Goal: Task Accomplishment & Management: Complete application form

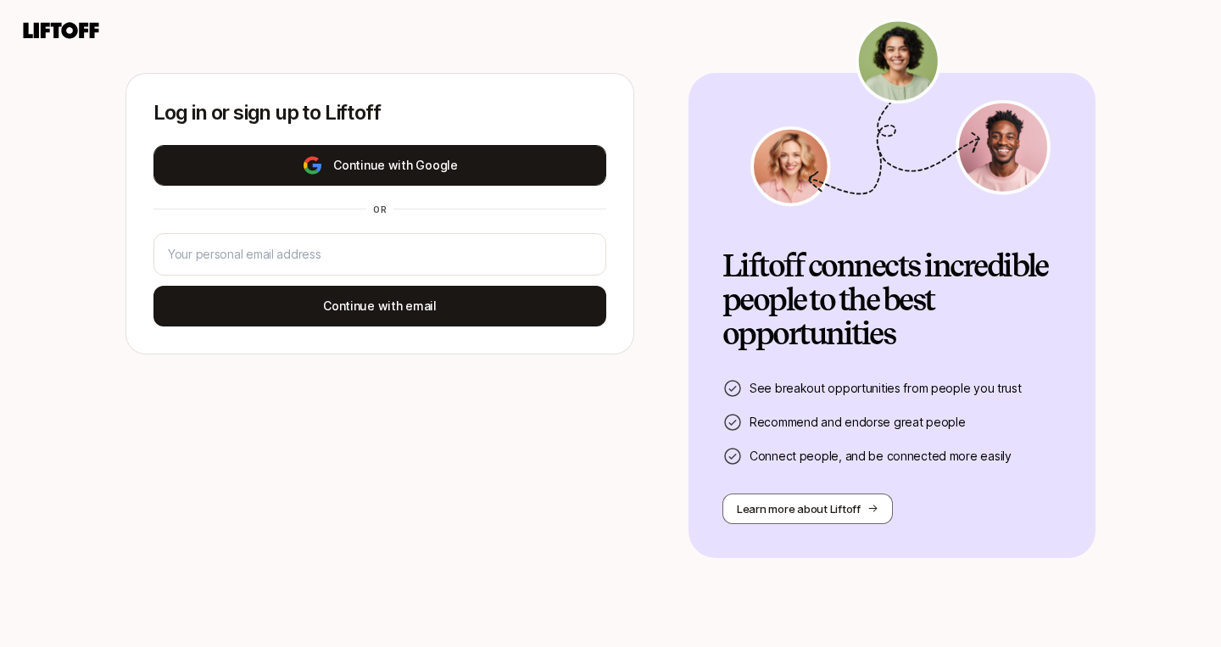
click at [331, 172] on button "Continue with Google" at bounding box center [380, 165] width 453 height 41
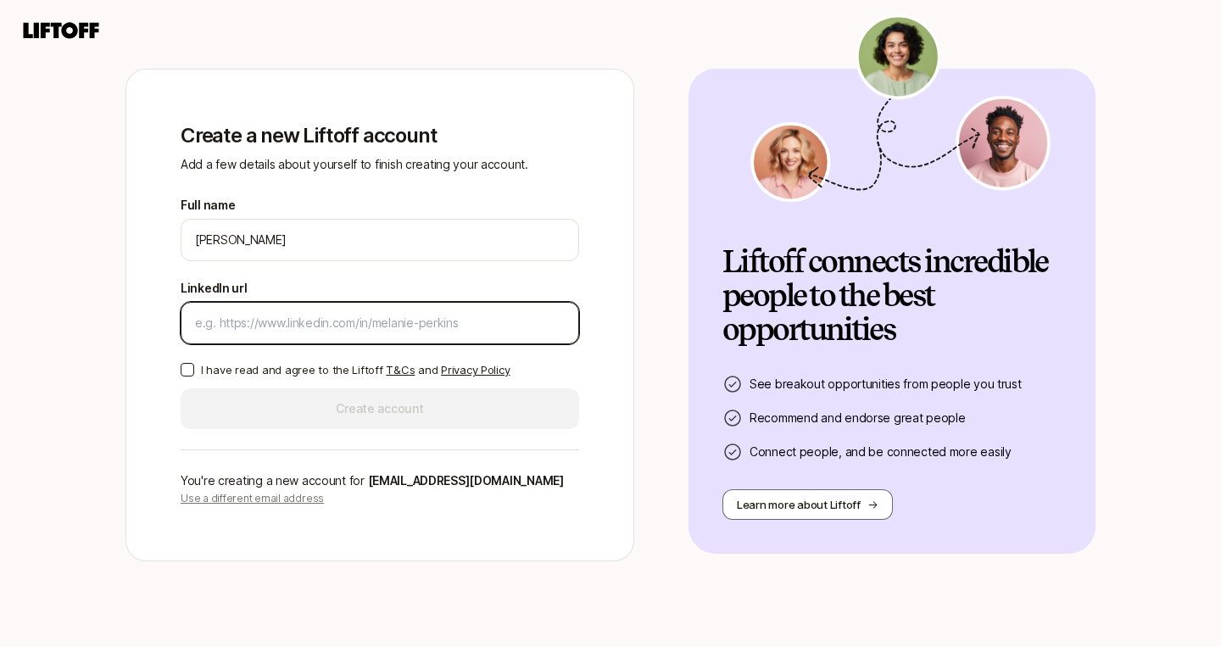
click at [388, 330] on input "LinkedIn url" at bounding box center [380, 323] width 370 height 20
paste input "[URL][DOMAIN_NAME]"
type input "[URL][DOMAIN_NAME]"
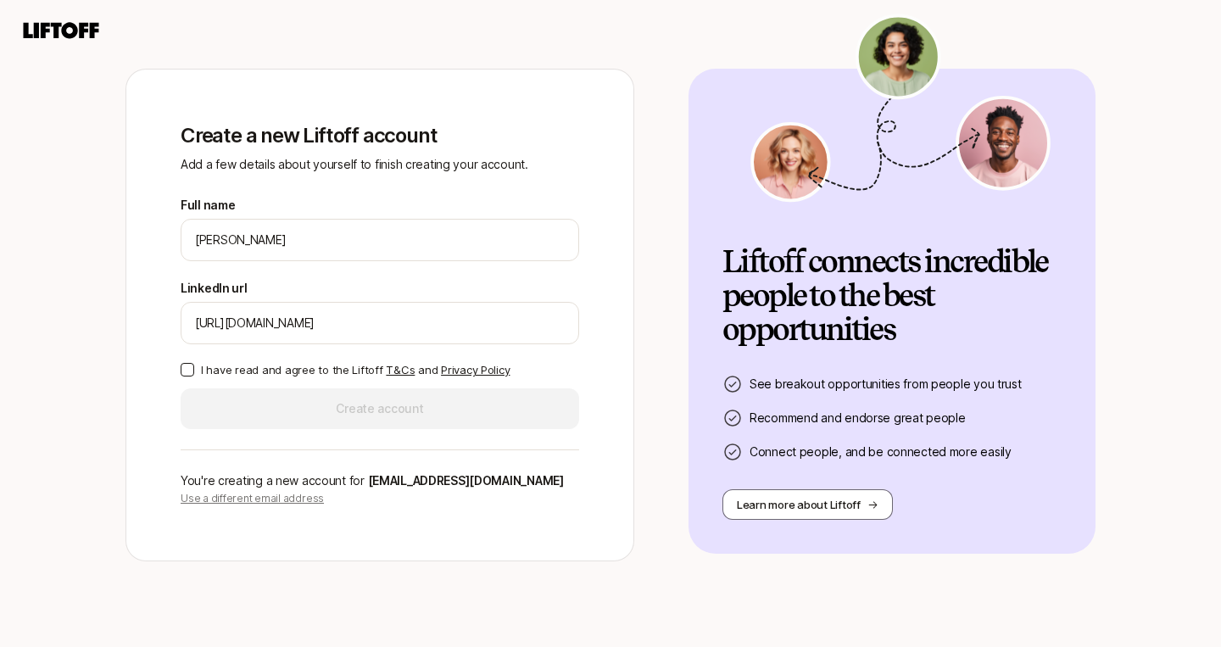
click at [190, 369] on button "I have read and agree to the Liftoff T&Cs and Privacy Policy" at bounding box center [188, 370] width 14 height 14
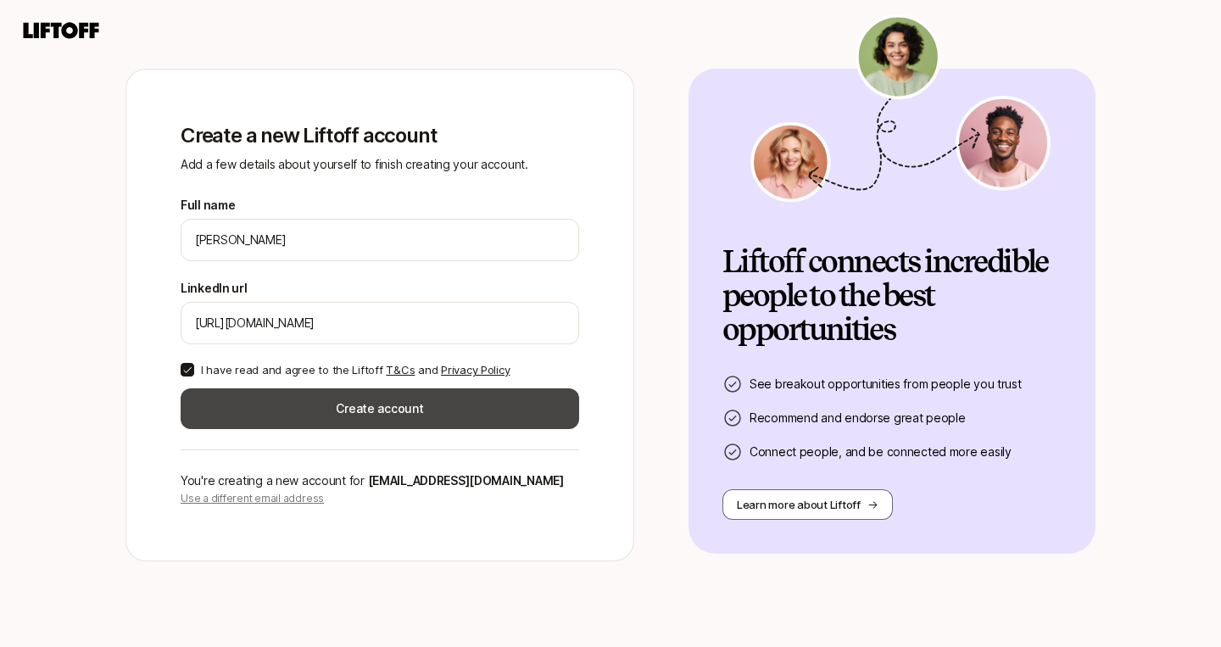
click at [310, 408] on button "Create account" at bounding box center [380, 408] width 399 height 41
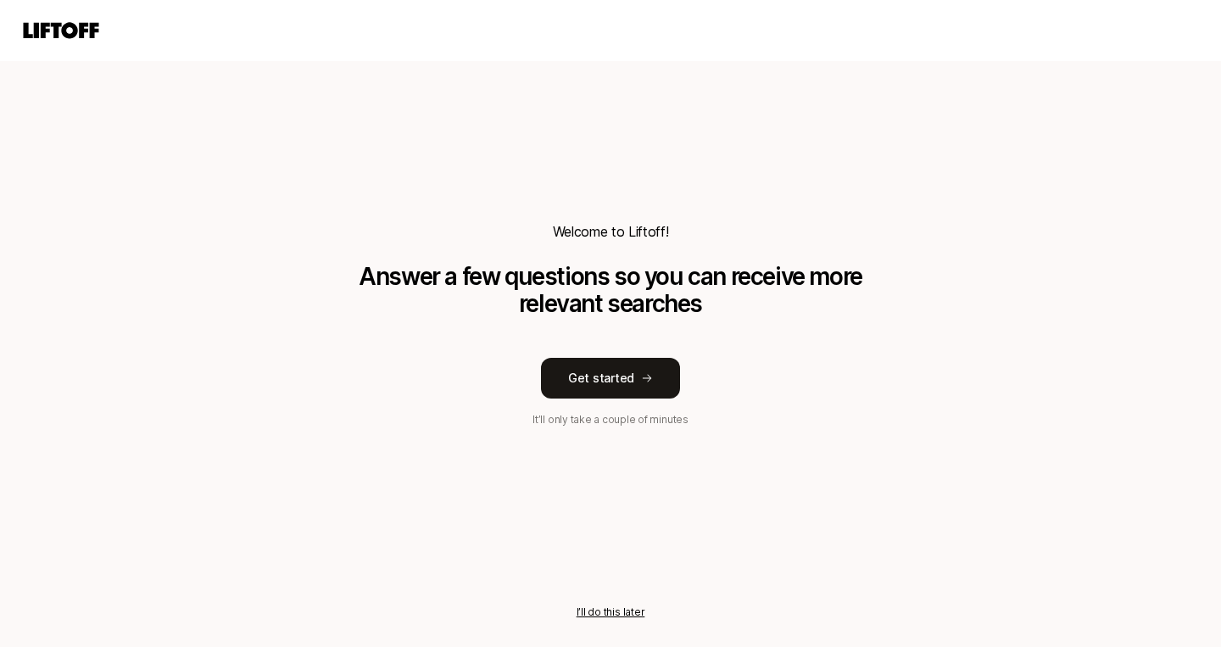
click at [607, 606] on button "I’ll do this later" at bounding box center [611, 612] width 69 height 15
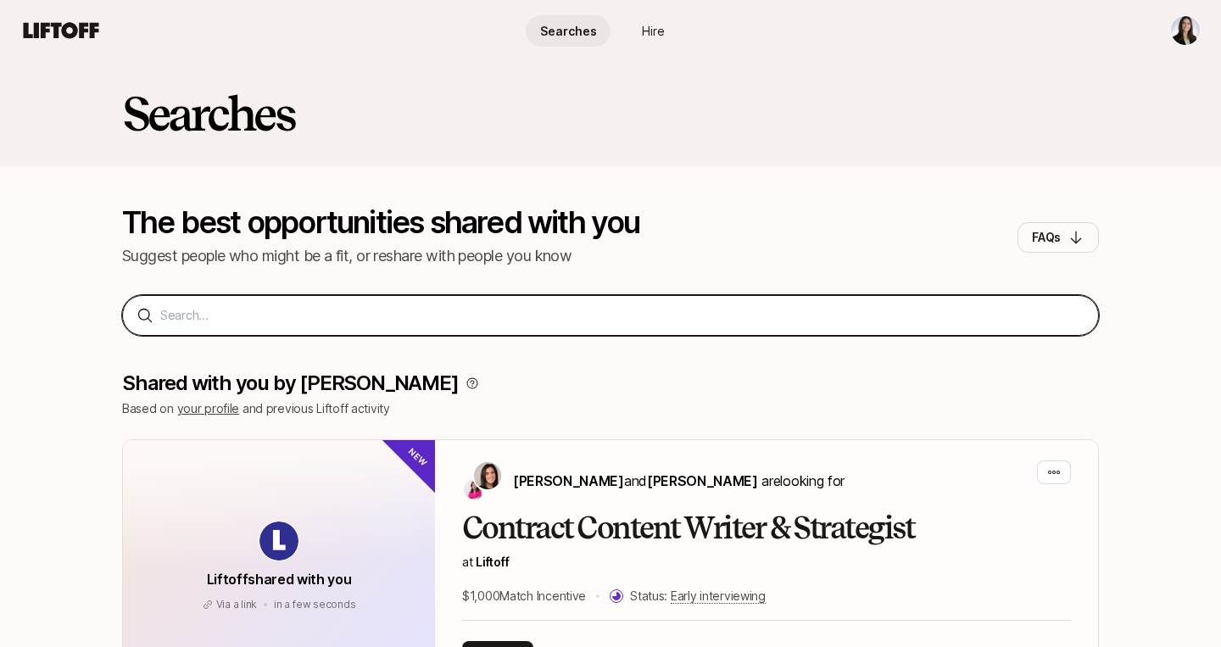
click at [488, 318] on input at bounding box center [622, 315] width 925 height 20
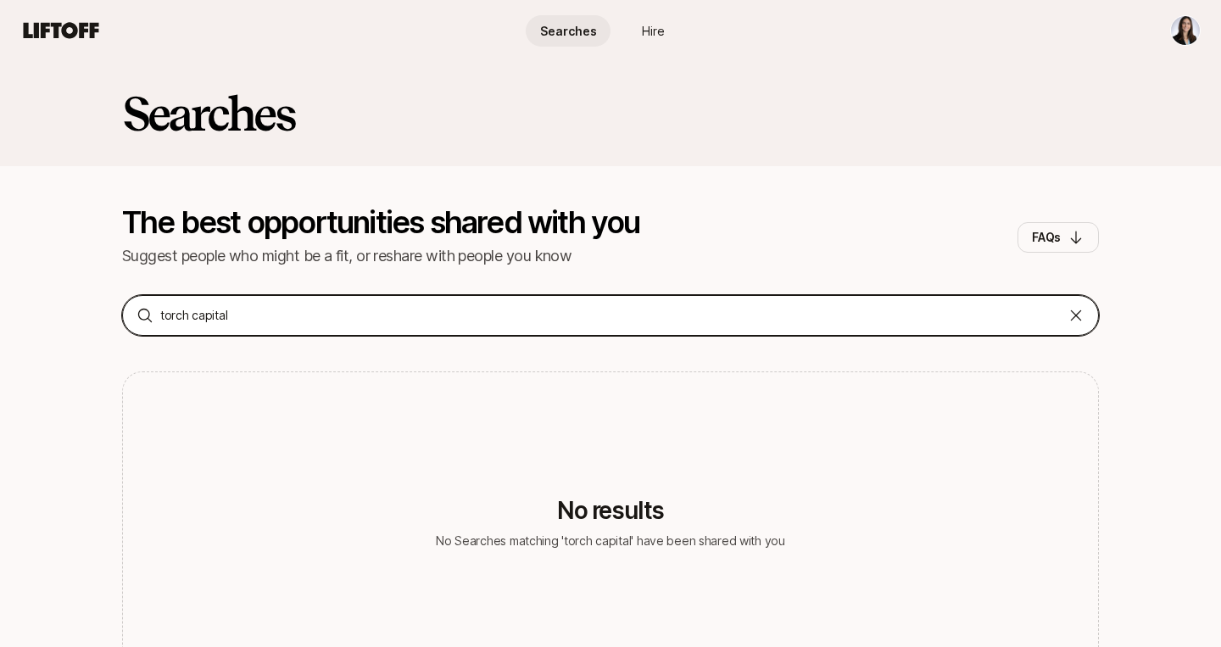
click at [445, 310] on input "torch capital" at bounding box center [610, 315] width 901 height 20
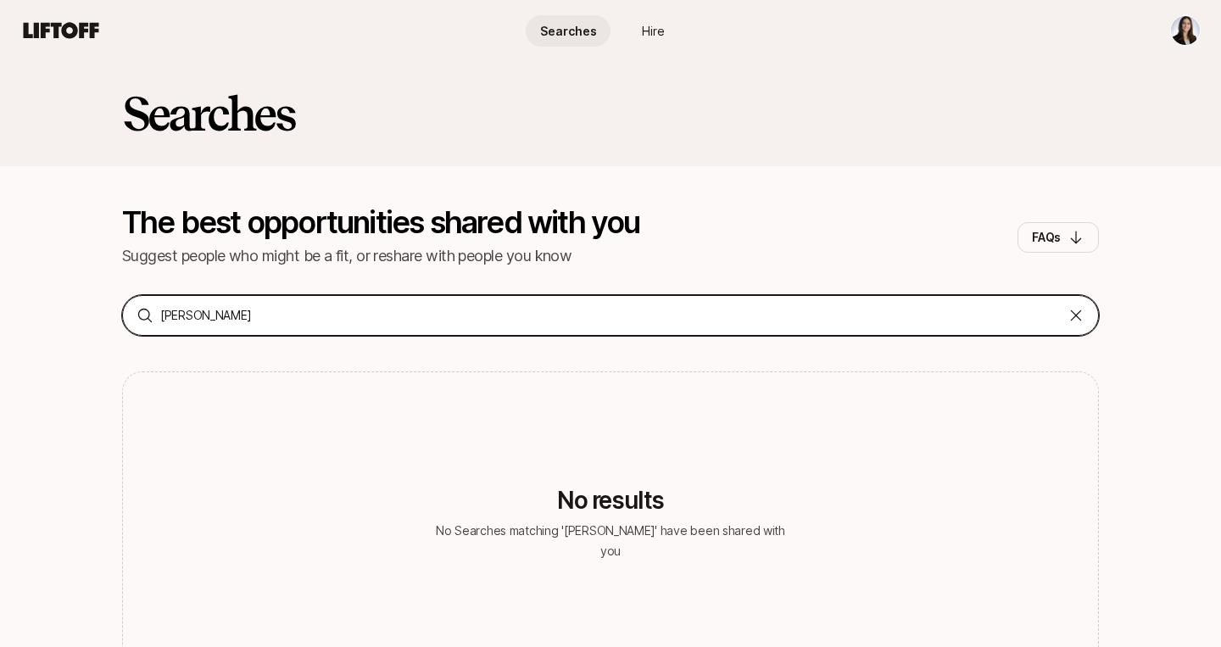
type input "[PERSON_NAME]"
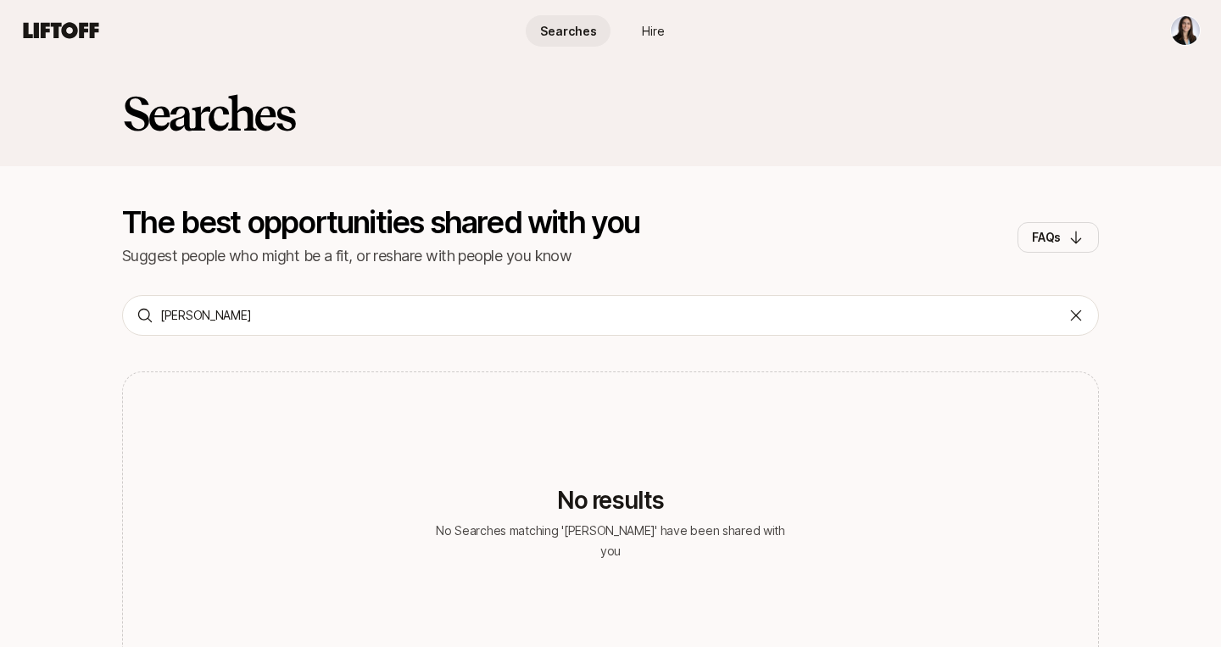
click at [1185, 34] on html "Searches Hire Searches Hire Searches The best opportunities shared with you Sug…" at bounding box center [610, 323] width 1221 height 647
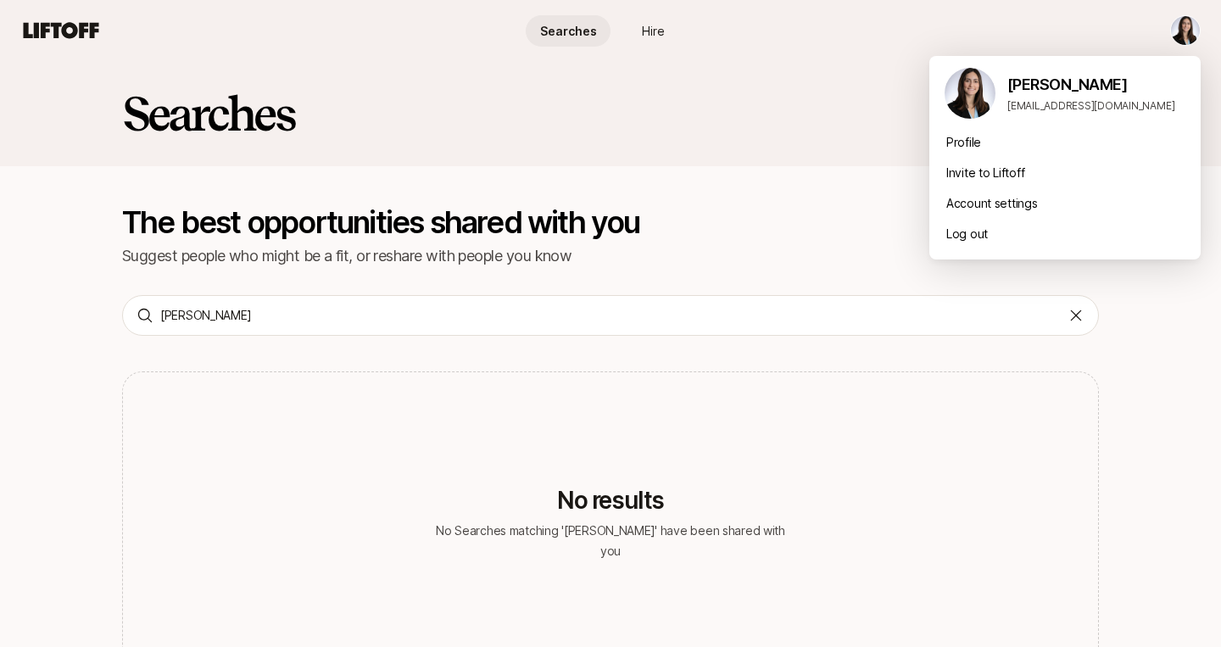
click at [654, 30] on html "Searches Hire Searches Hire Searches The best opportunities shared with you Sug…" at bounding box center [610, 323] width 1221 height 647
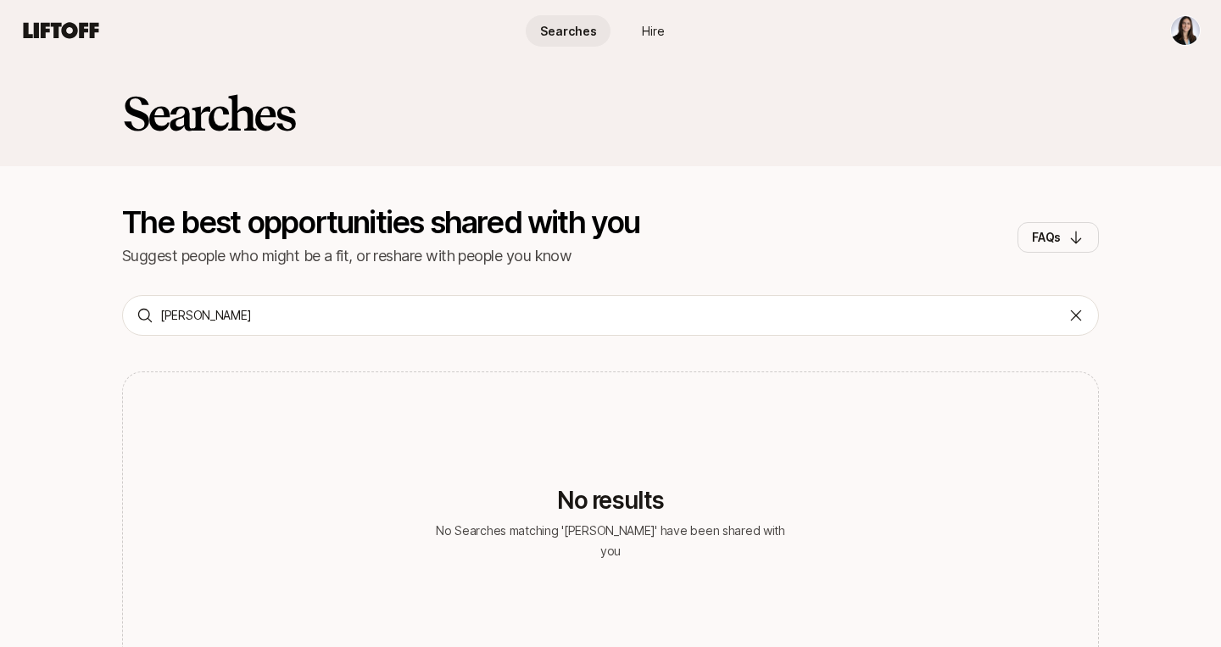
click at [565, 36] on span "Searches" at bounding box center [568, 31] width 57 height 18
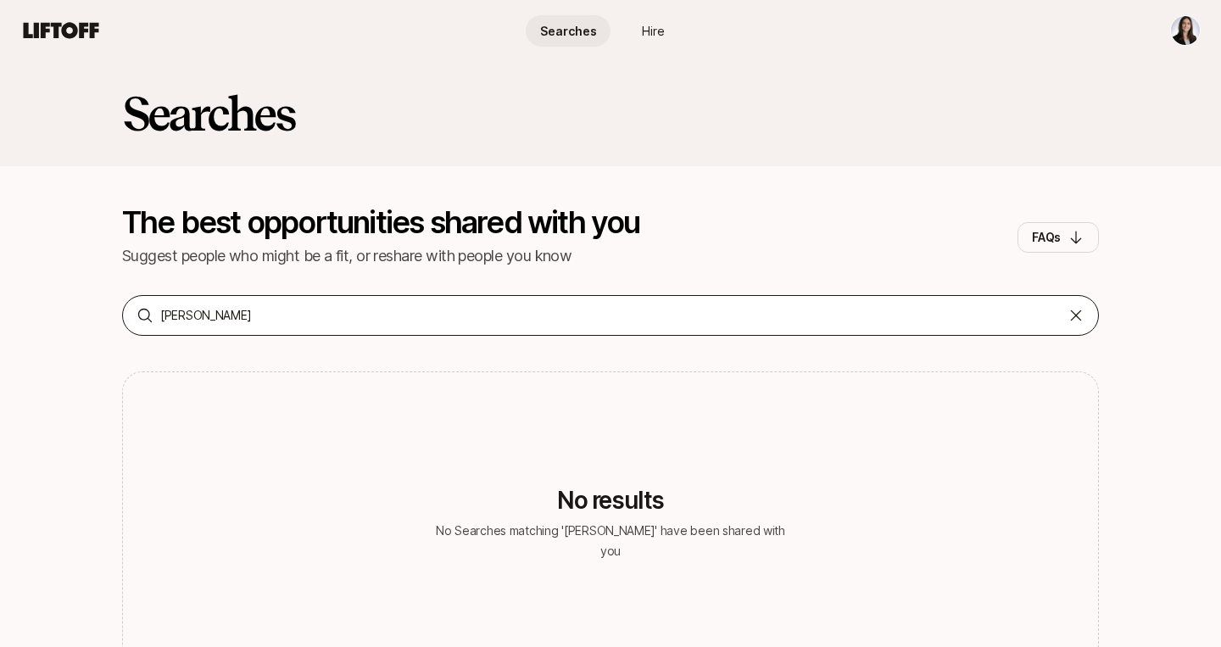
click at [1076, 319] on icon at bounding box center [1076, 315] width 17 height 17
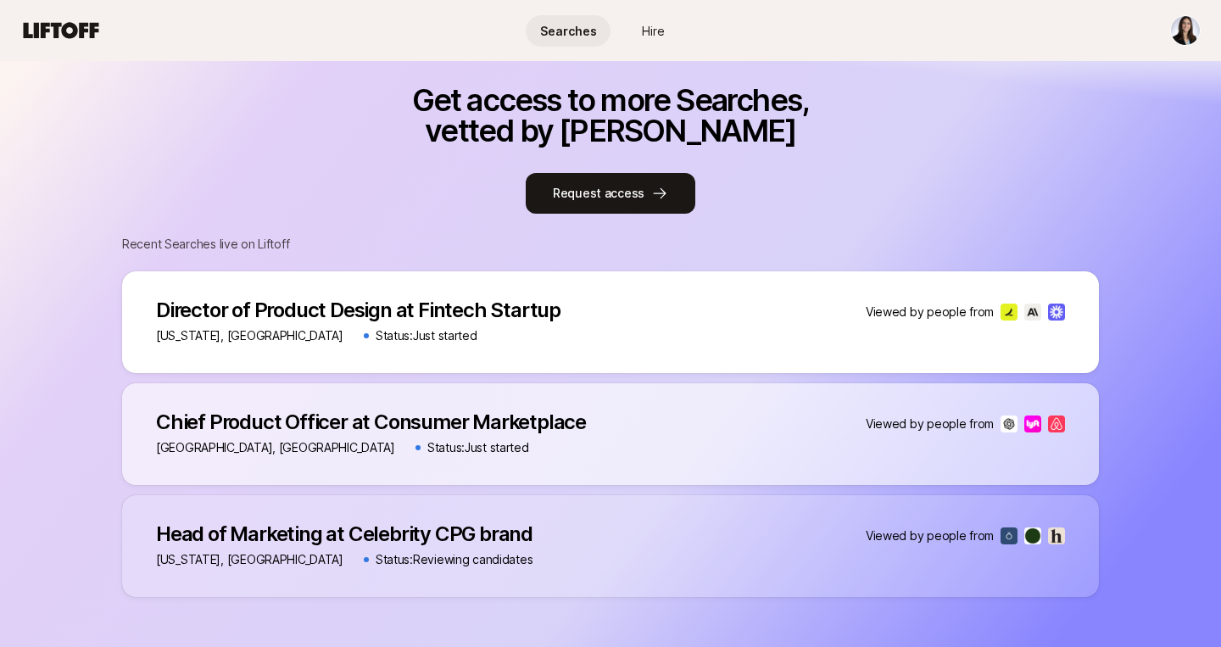
scroll to position [768, 0]
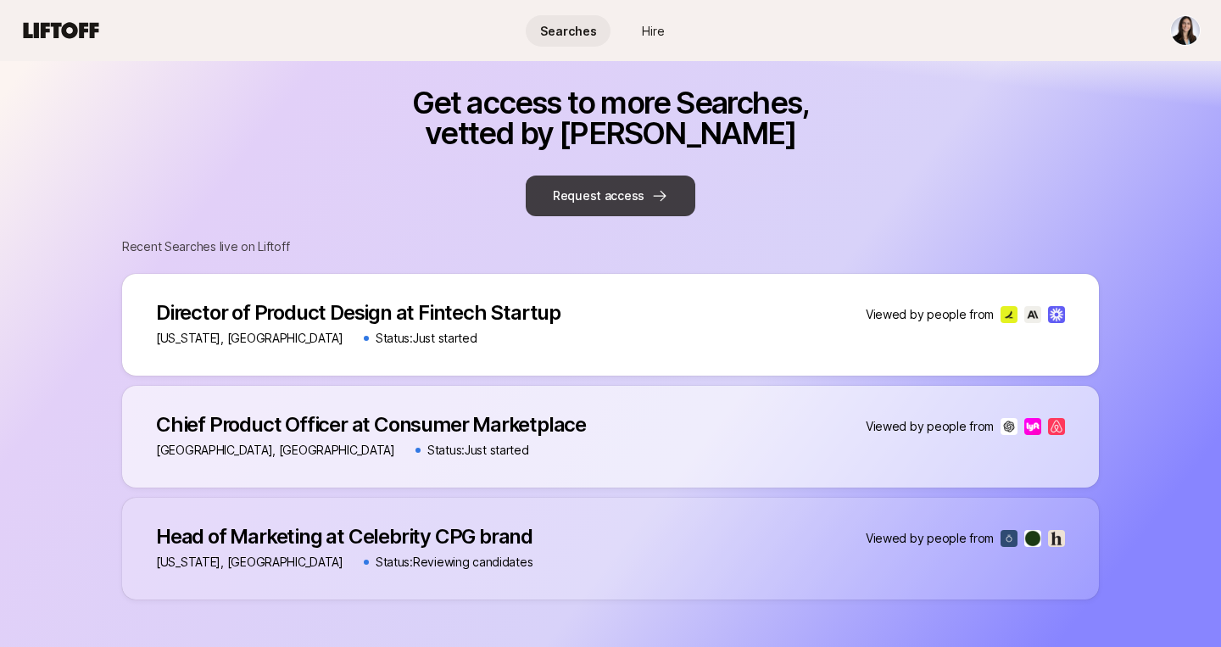
click at [651, 201] on icon at bounding box center [659, 195] width 17 height 17
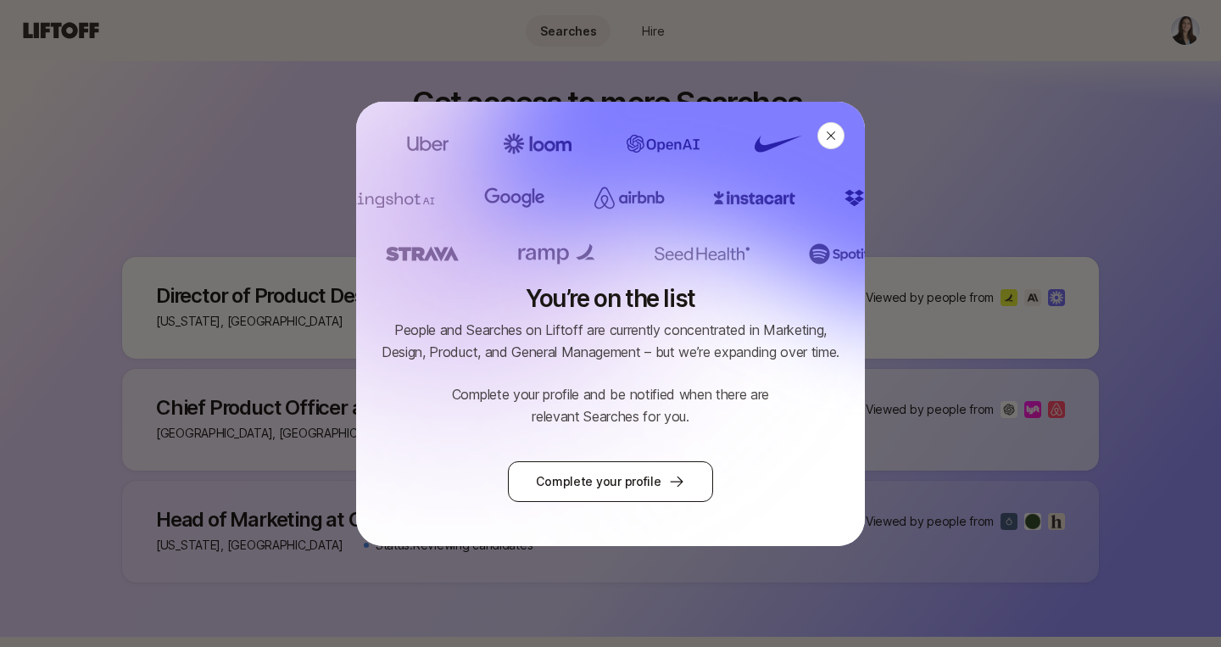
click at [640, 490] on link "Complete your profile" at bounding box center [610, 481] width 204 height 41
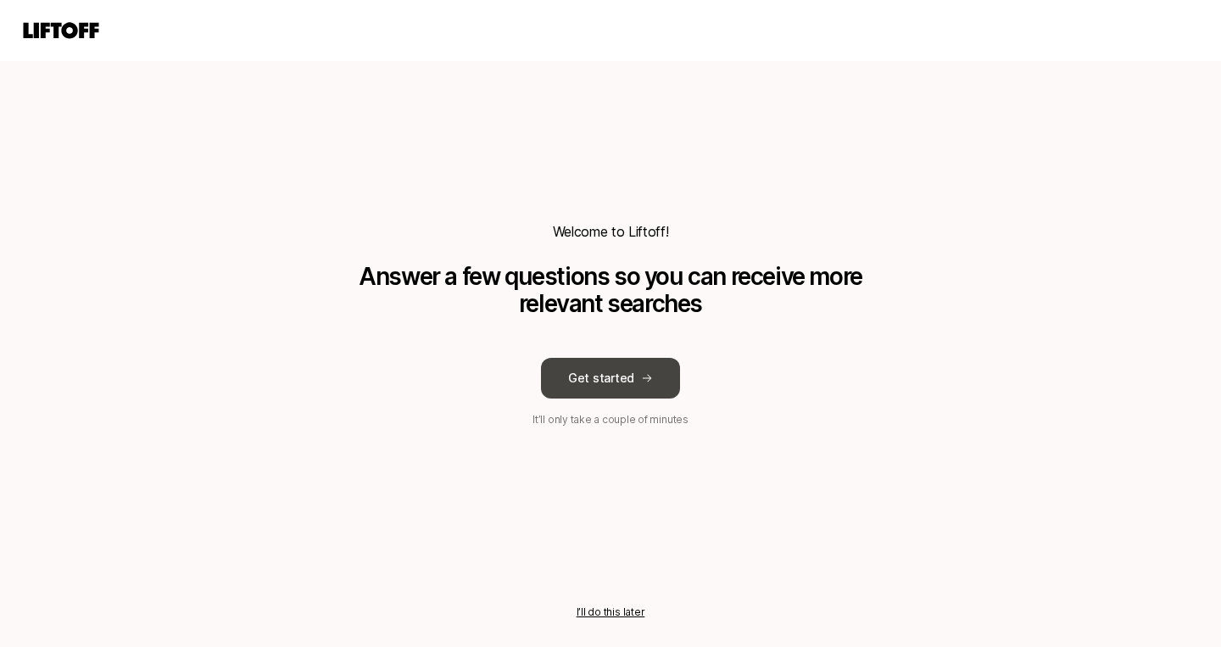
click at [617, 374] on button "Get started" at bounding box center [610, 378] width 139 height 41
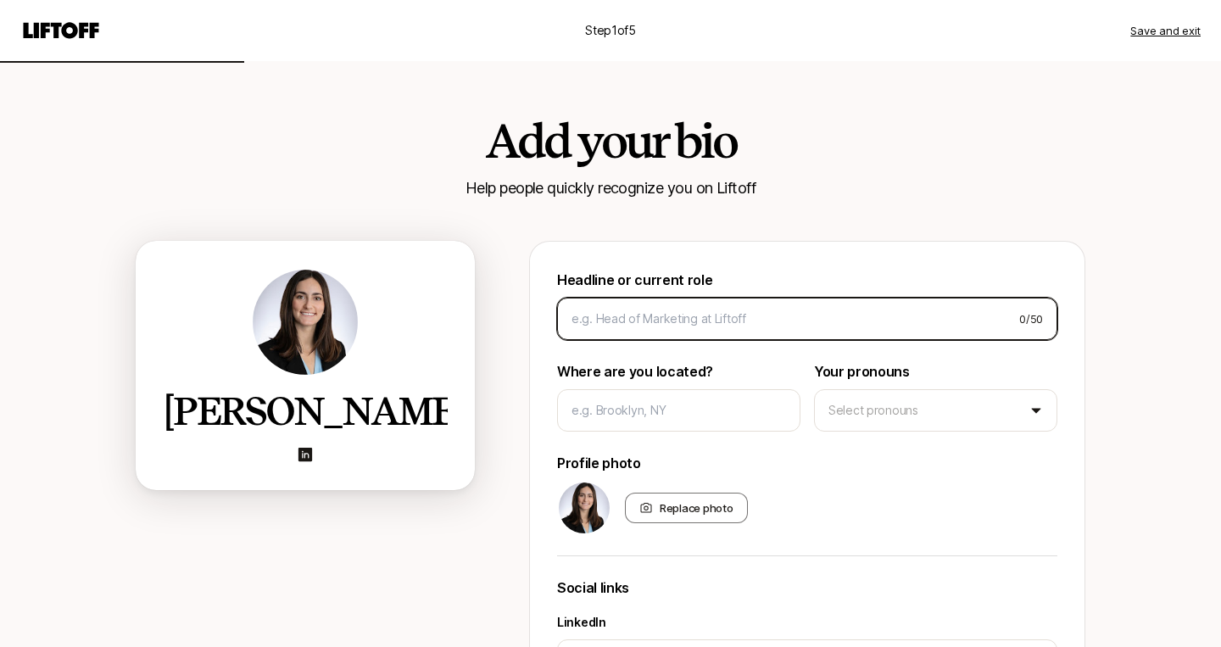
click at [658, 324] on input at bounding box center [789, 319] width 434 height 20
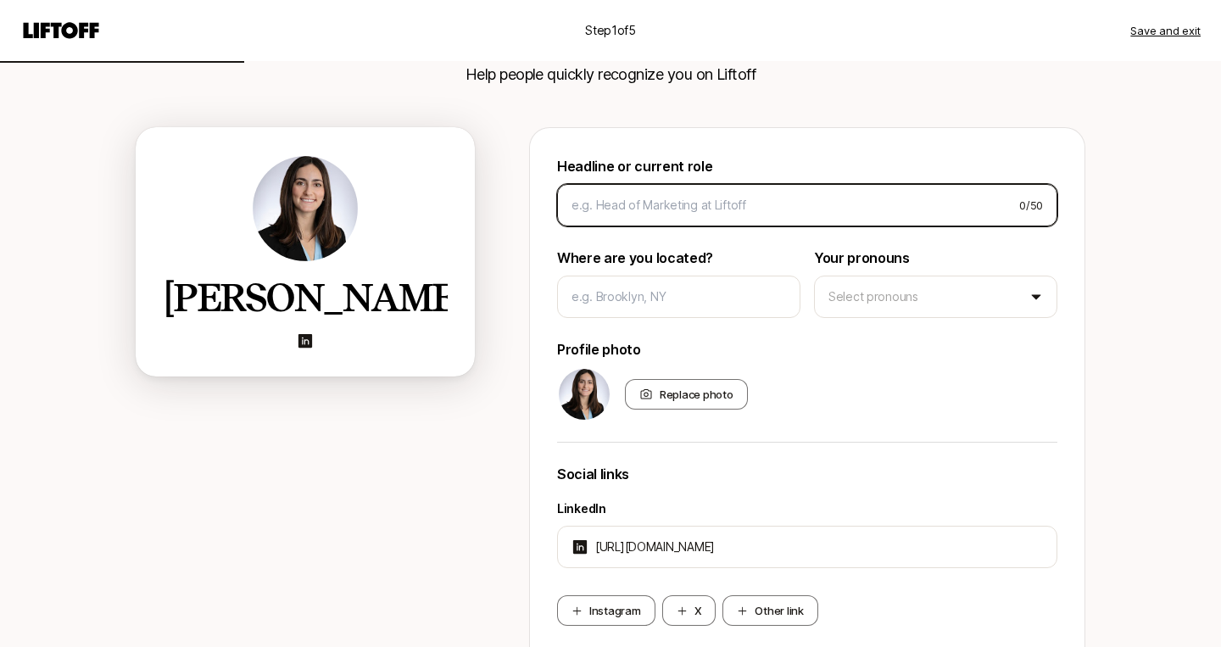
scroll to position [104, 0]
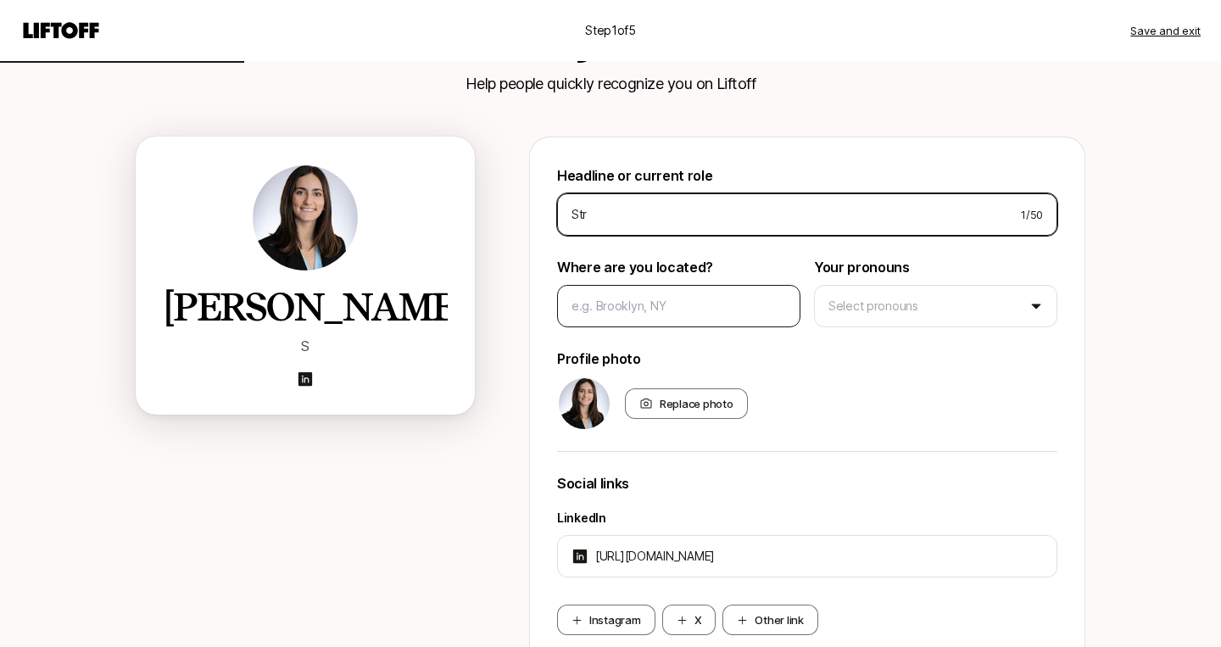
type input "Stra"
